Goal: Task Accomplishment & Management: Manage account settings

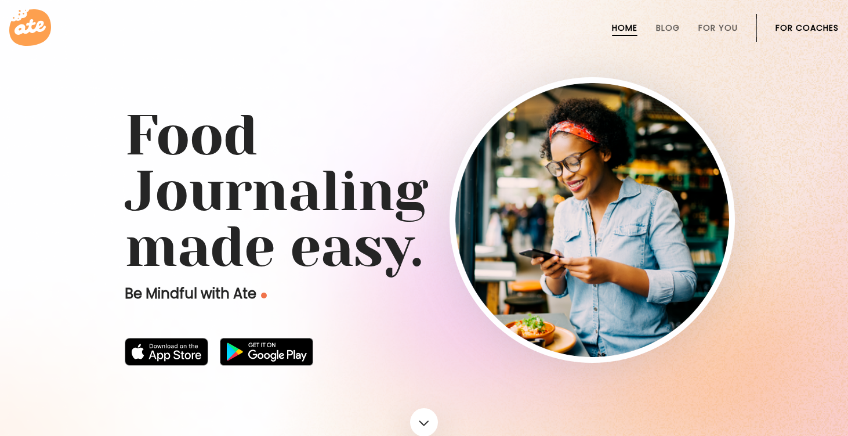
click at [795, 28] on link "For Coaches" at bounding box center [807, 27] width 63 height 9
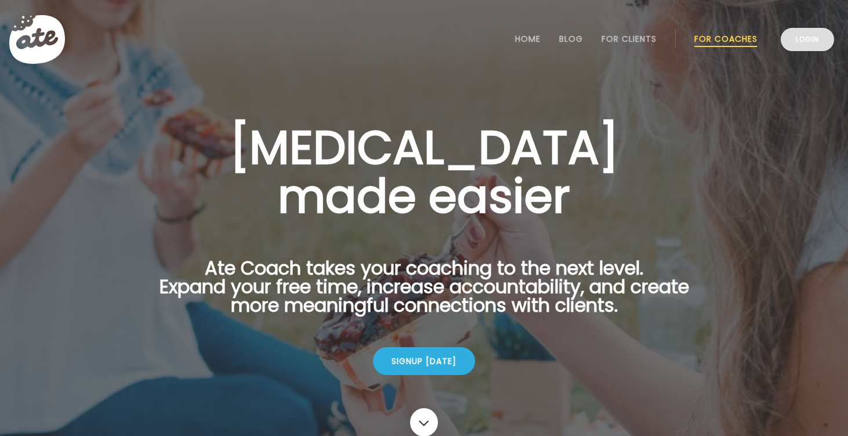
click at [804, 42] on link "Login" at bounding box center [807, 39] width 53 height 23
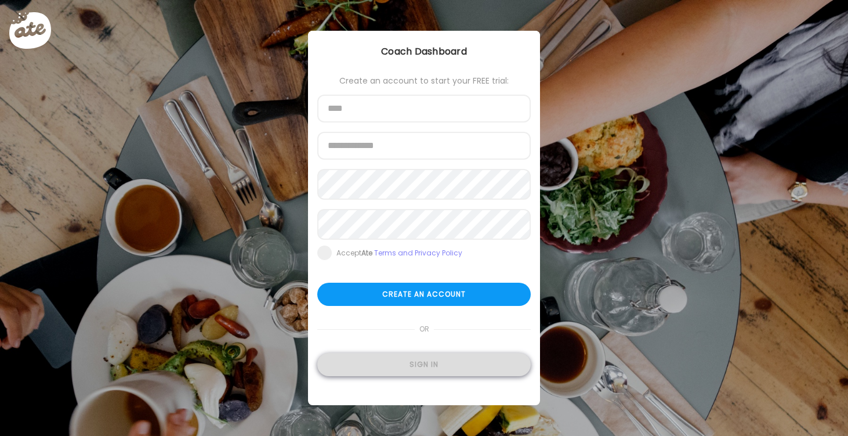
click at [448, 371] on div "Sign in" at bounding box center [424, 364] width 214 height 23
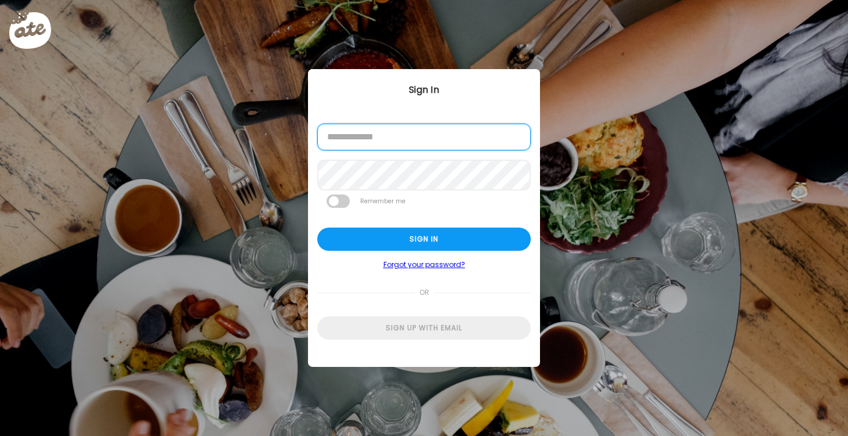
type input "**********"
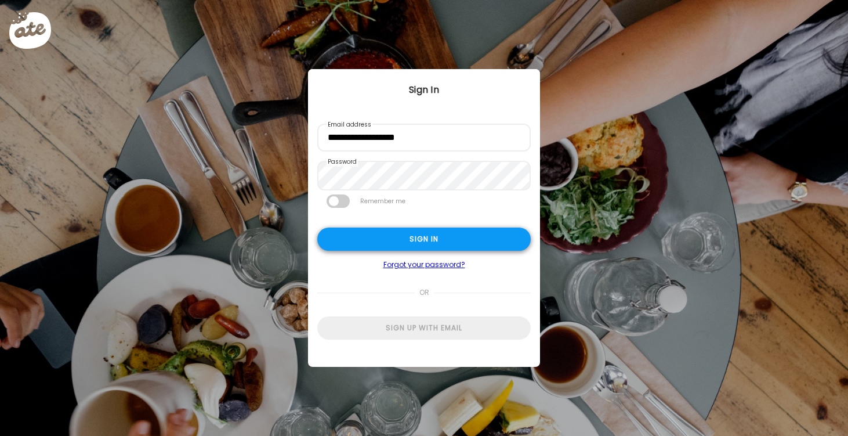
click at [404, 243] on div "Sign in" at bounding box center [424, 238] width 214 height 23
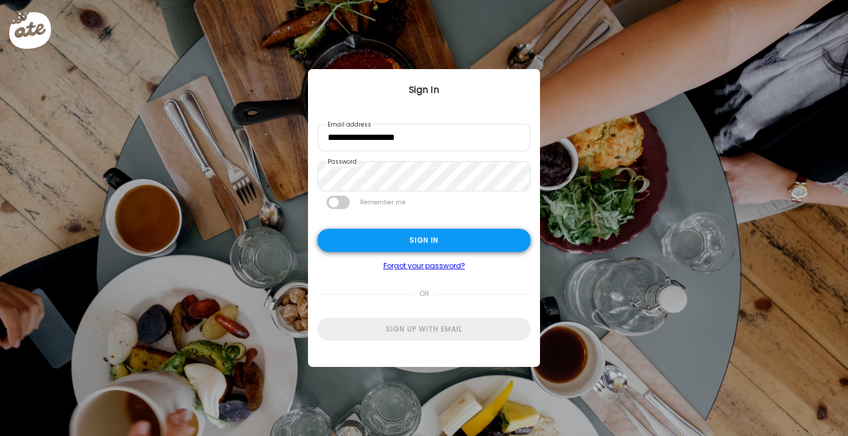
type textarea "**********"
type input "*********"
type input "**********"
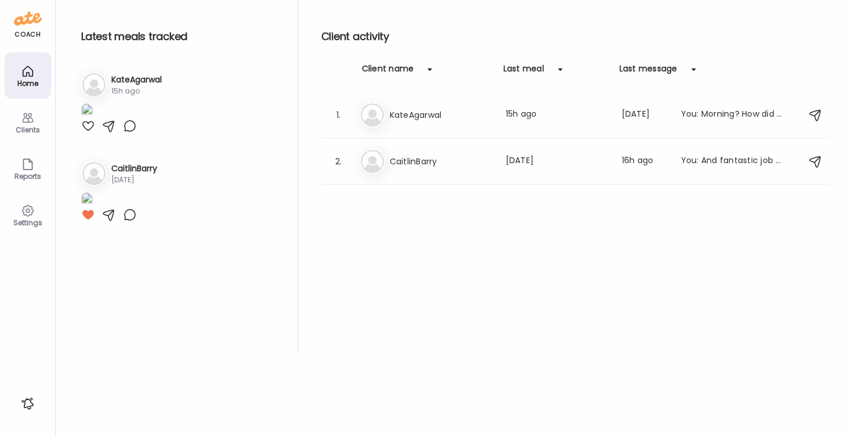
click at [88, 133] on div at bounding box center [88, 126] width 14 height 14
click at [392, 167] on h3 "CaitlinBarry" at bounding box center [441, 161] width 102 height 14
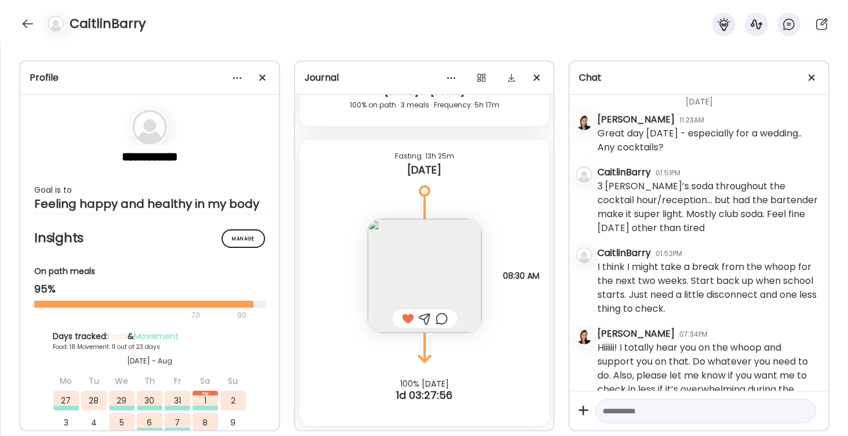
scroll to position [25117, 0]
click at [16, 25] on div "CaitlinBarry" at bounding box center [424, 21] width 848 height 42
click at [25, 24] on div at bounding box center [28, 24] width 19 height 19
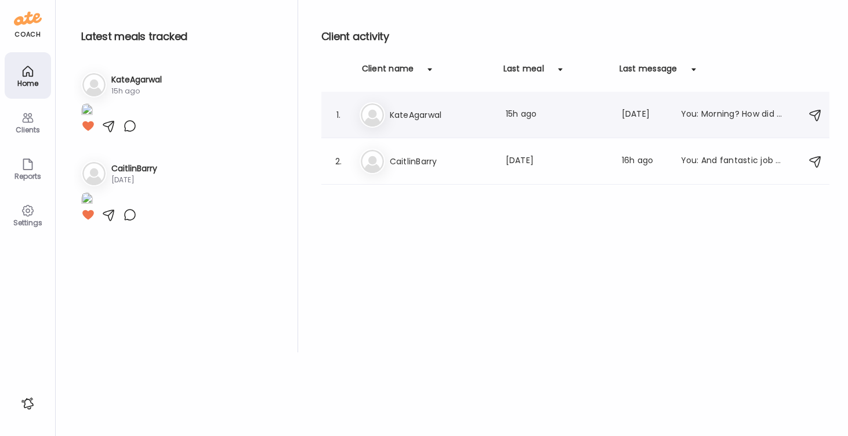
click at [408, 116] on h3 "KateAgarwal" at bounding box center [441, 115] width 102 height 14
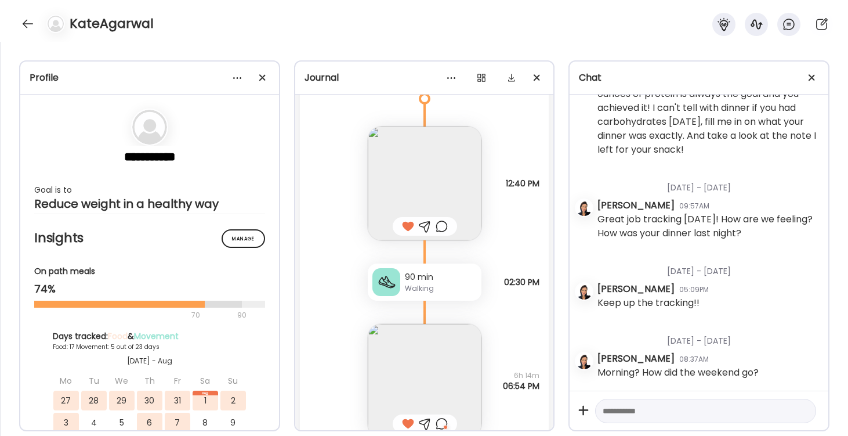
scroll to position [17697, 0]
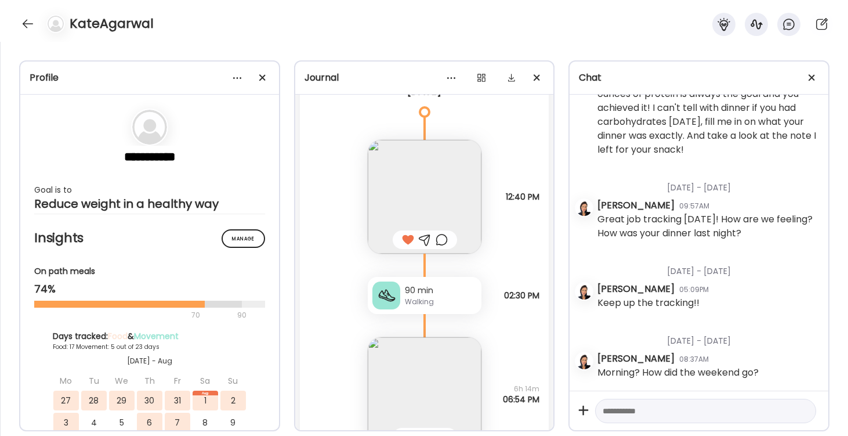
click at [446, 189] on img at bounding box center [425, 197] width 114 height 114
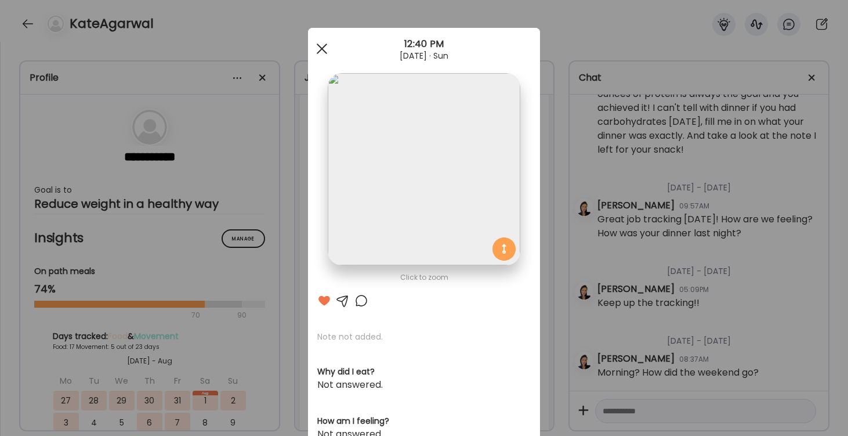
click at [319, 47] on div at bounding box center [321, 48] width 23 height 23
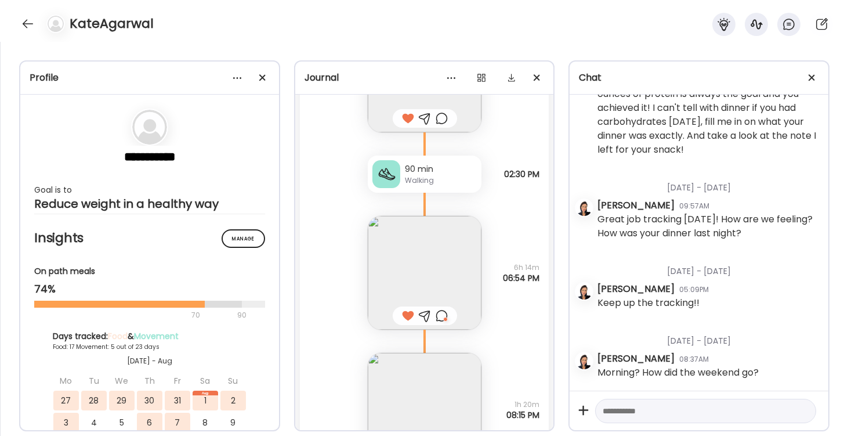
scroll to position [17859, 0]
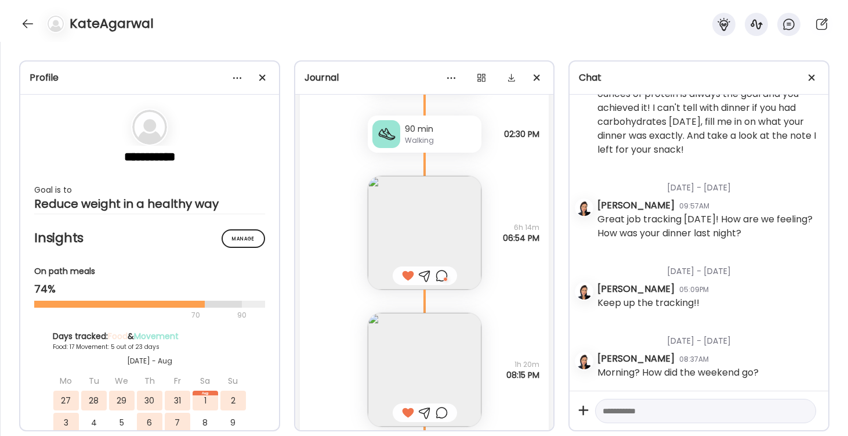
click at [415, 239] on img at bounding box center [425, 233] width 114 height 114
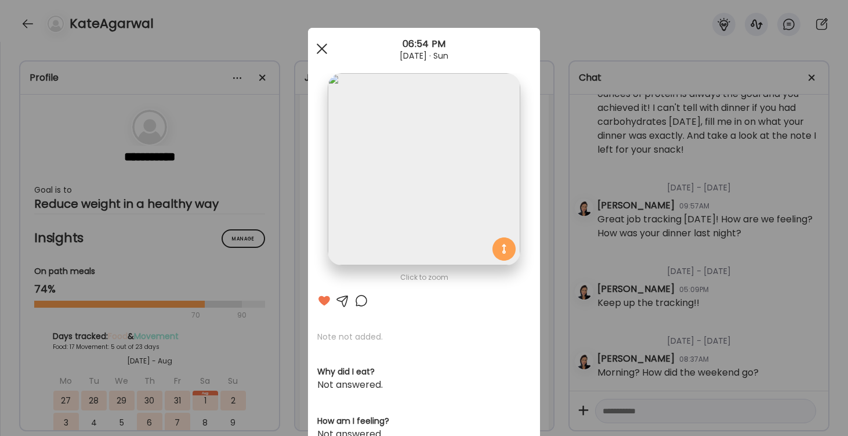
click at [326, 50] on div at bounding box center [321, 48] width 23 height 23
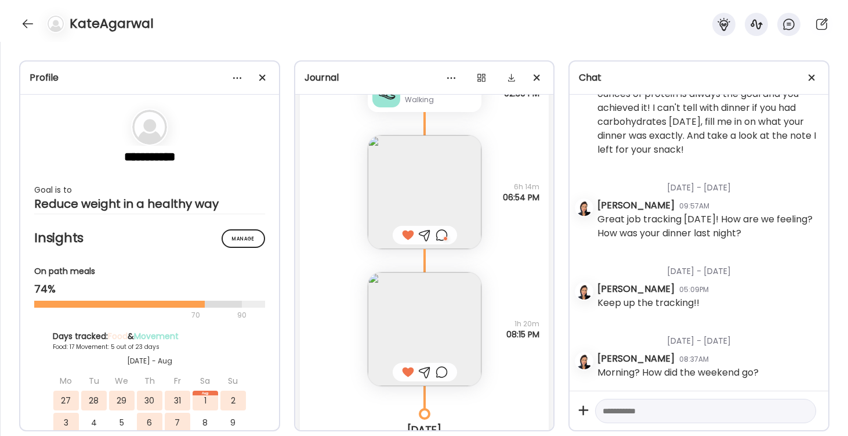
scroll to position [17924, 0]
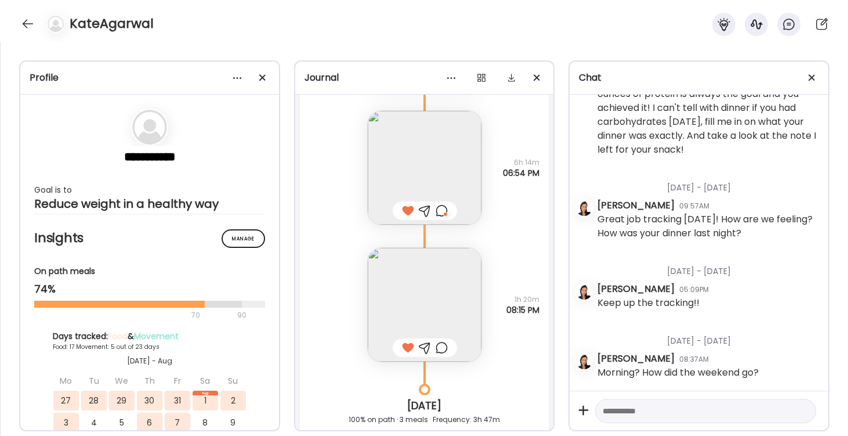
click at [419, 295] on img at bounding box center [425, 305] width 114 height 114
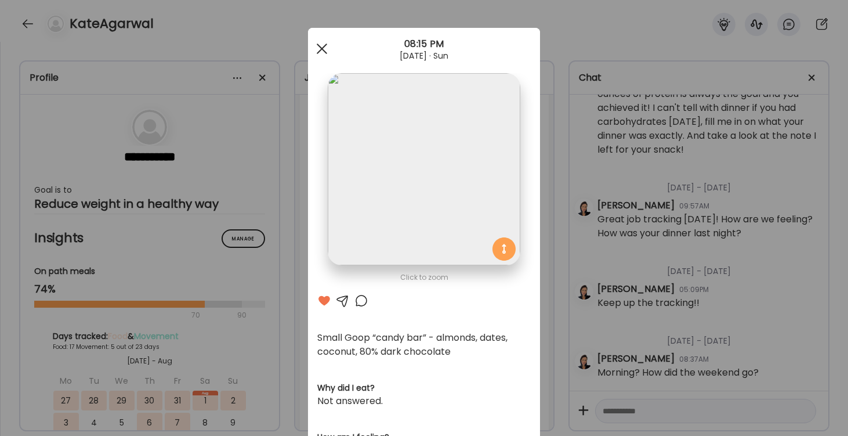
click at [322, 47] on div at bounding box center [321, 48] width 23 height 23
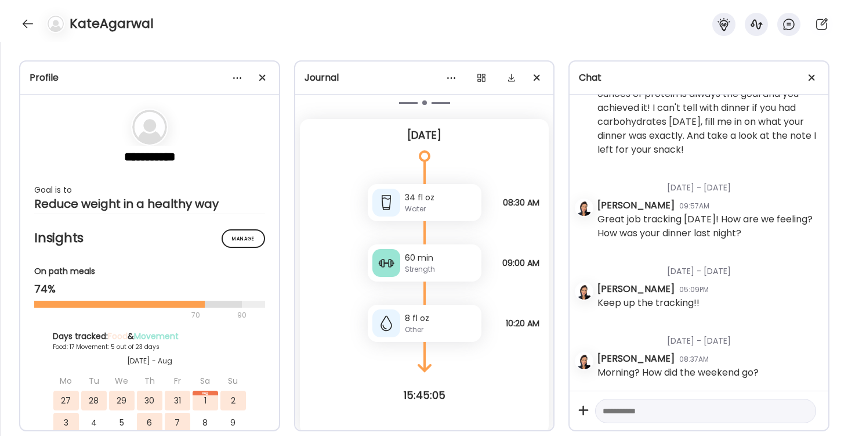
scroll to position [18373, 0]
